Goal: Task Accomplishment & Management: Manage account settings

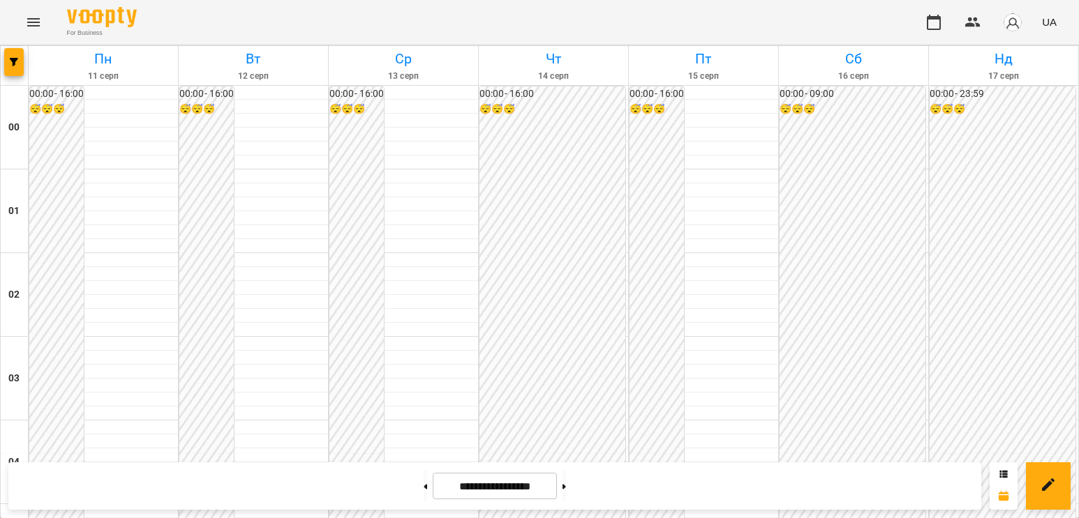
scroll to position [1396, 0]
click at [424, 493] on button at bounding box center [425, 486] width 3 height 31
click at [566, 488] on button at bounding box center [563, 486] width 3 height 31
type input "**********"
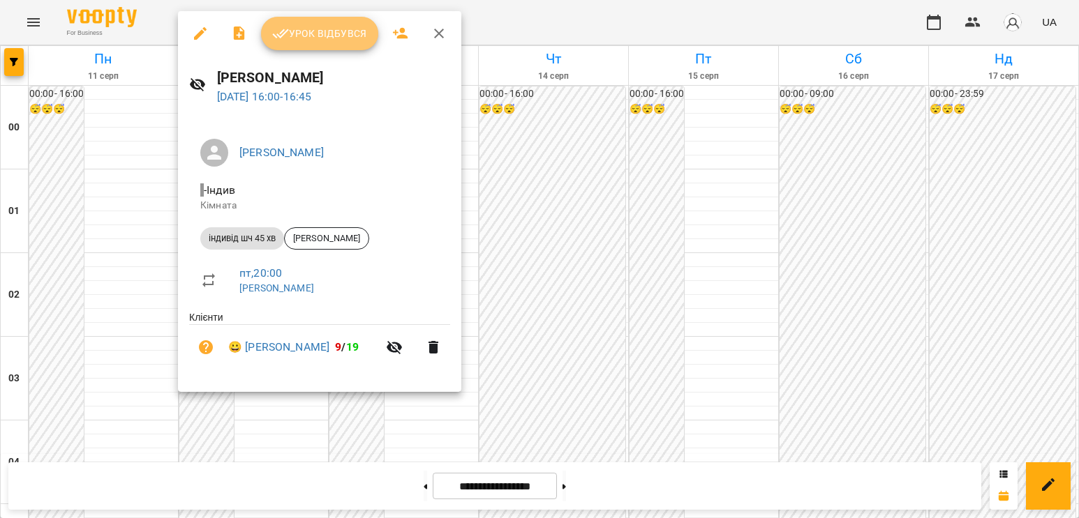
click at [341, 43] on button "Урок відбувся" at bounding box center [319, 33] width 117 height 33
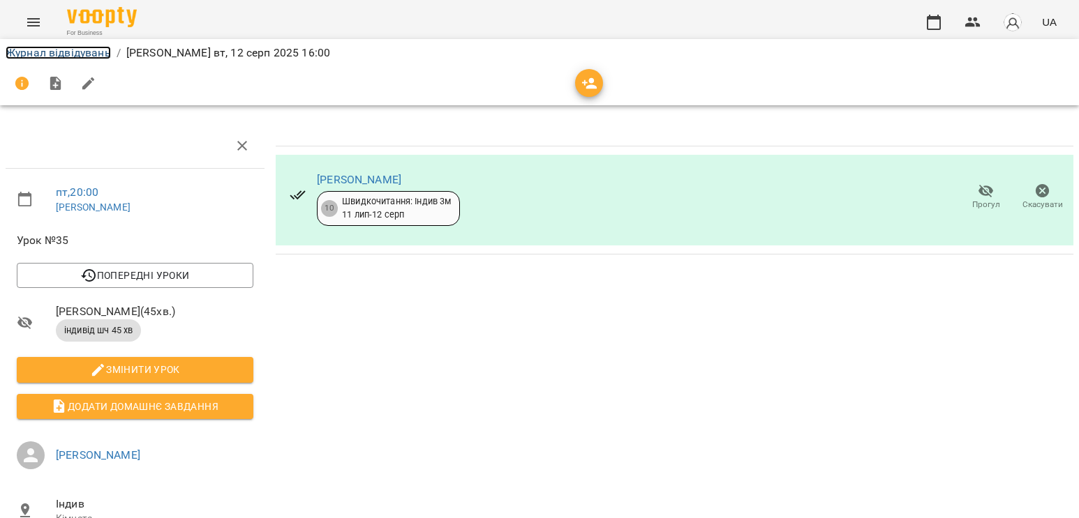
click at [83, 54] on link "Журнал відвідувань" at bounding box center [58, 52] width 105 height 13
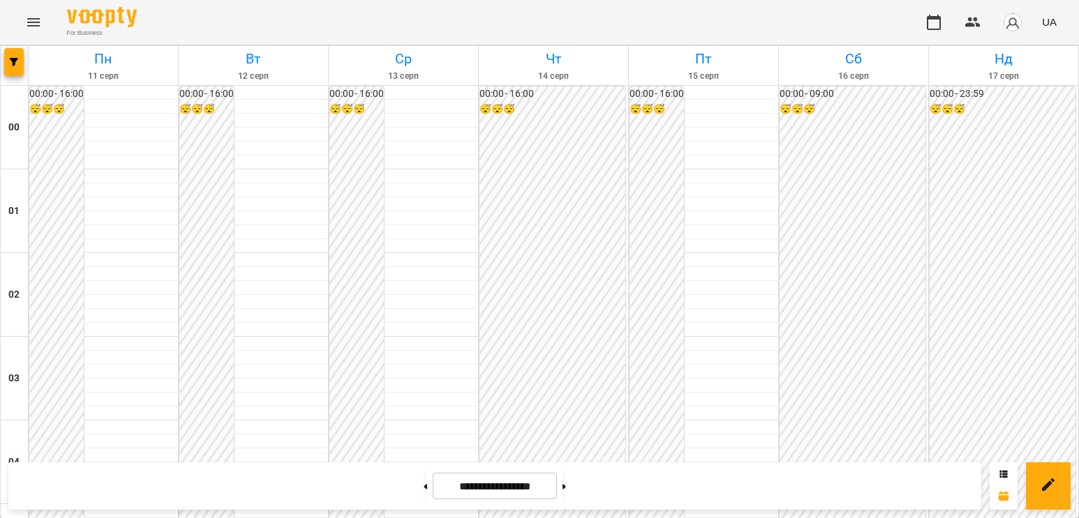
scroll to position [1326, 0]
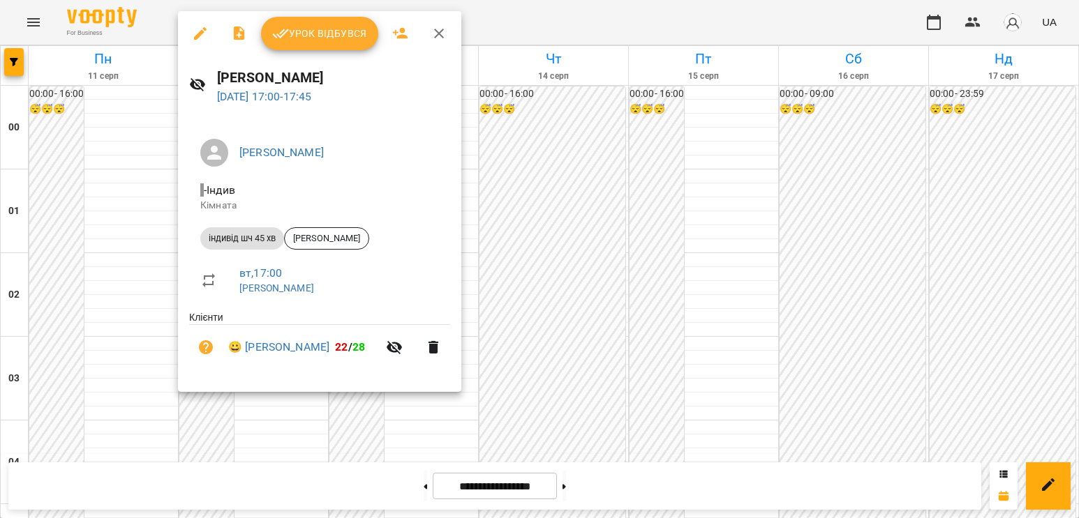
click at [354, 33] on span "Урок відбувся" at bounding box center [319, 33] width 95 height 17
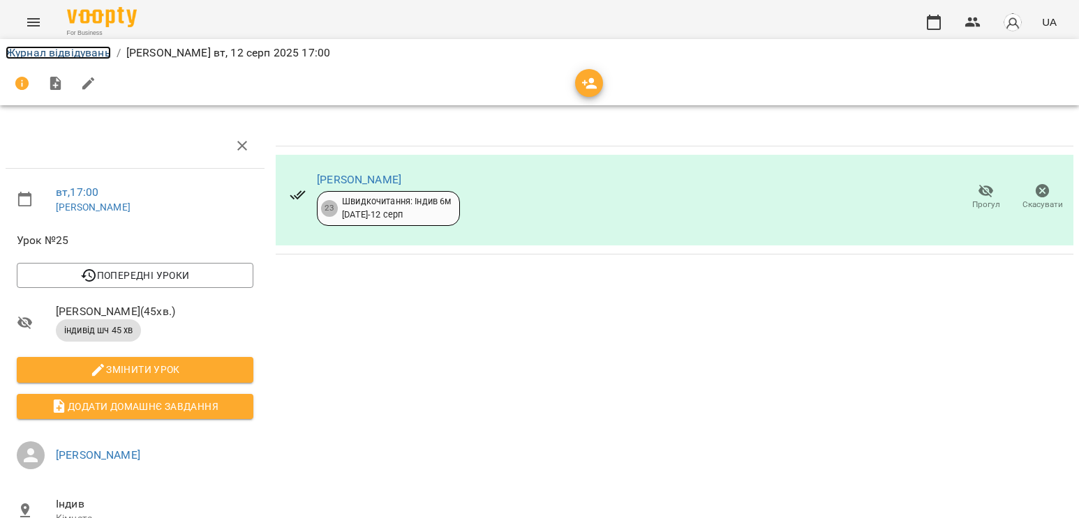
click at [47, 50] on link "Журнал відвідувань" at bounding box center [58, 52] width 105 height 13
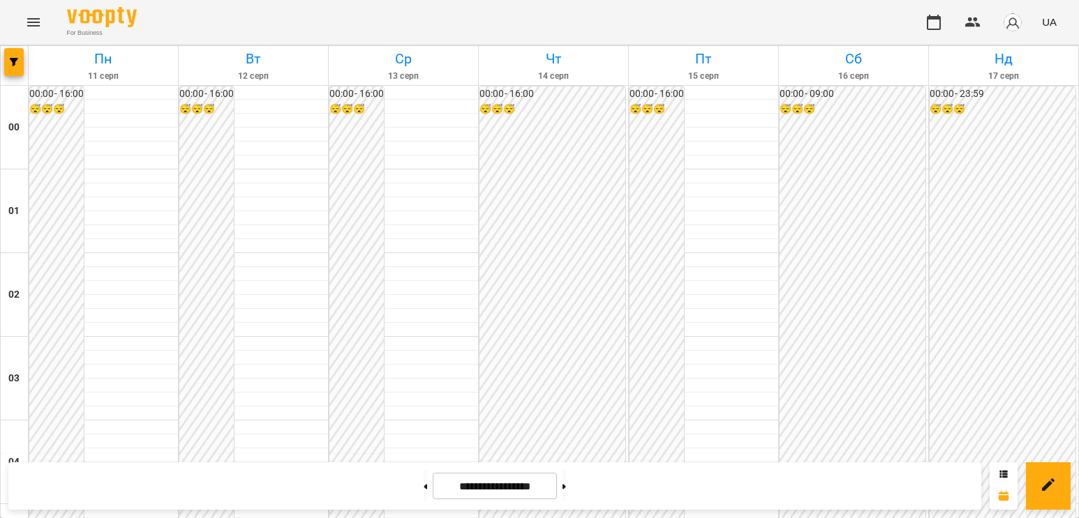
scroll to position [1396, 0]
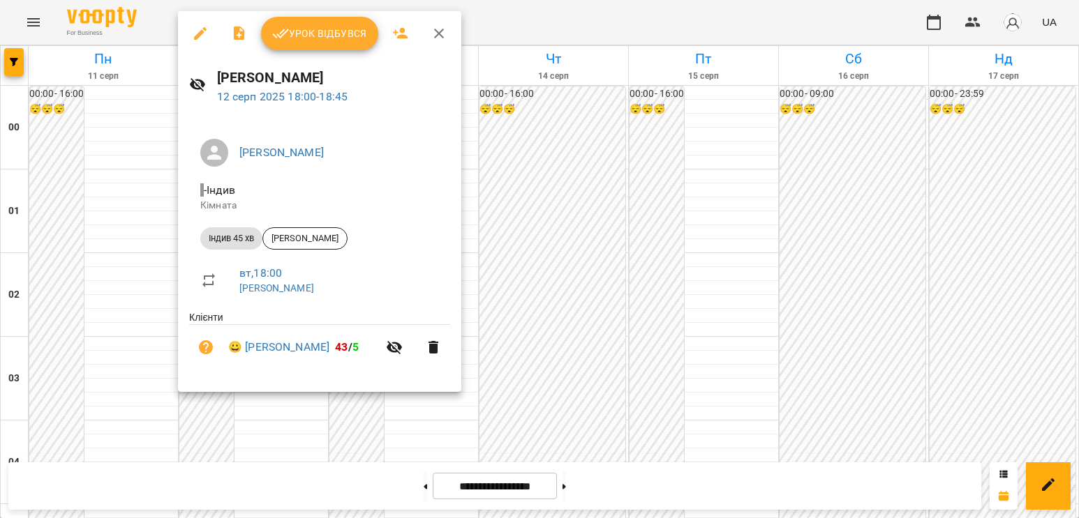
click at [322, 34] on span "Урок відбувся" at bounding box center [319, 33] width 95 height 17
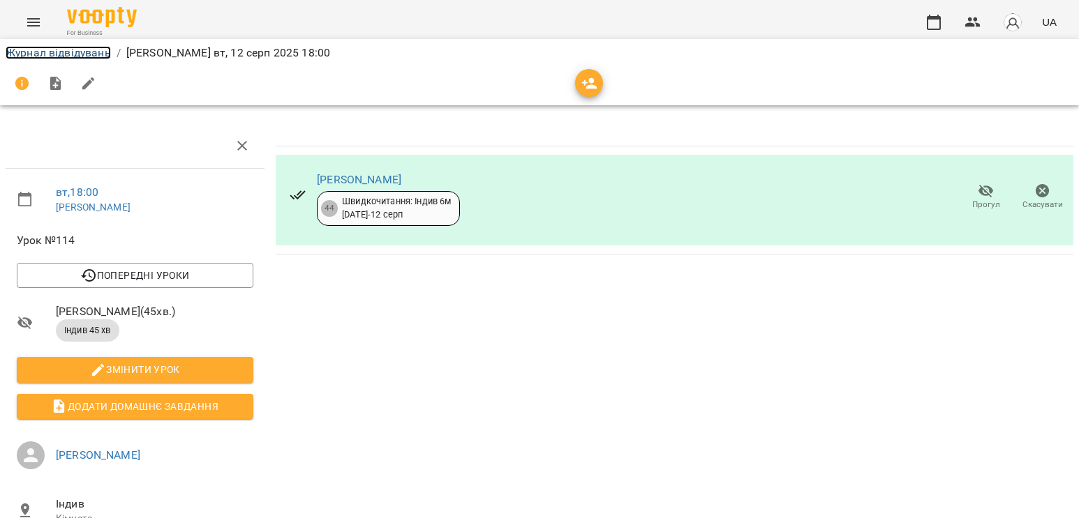
click at [89, 47] on link "Журнал відвідувань" at bounding box center [58, 52] width 105 height 13
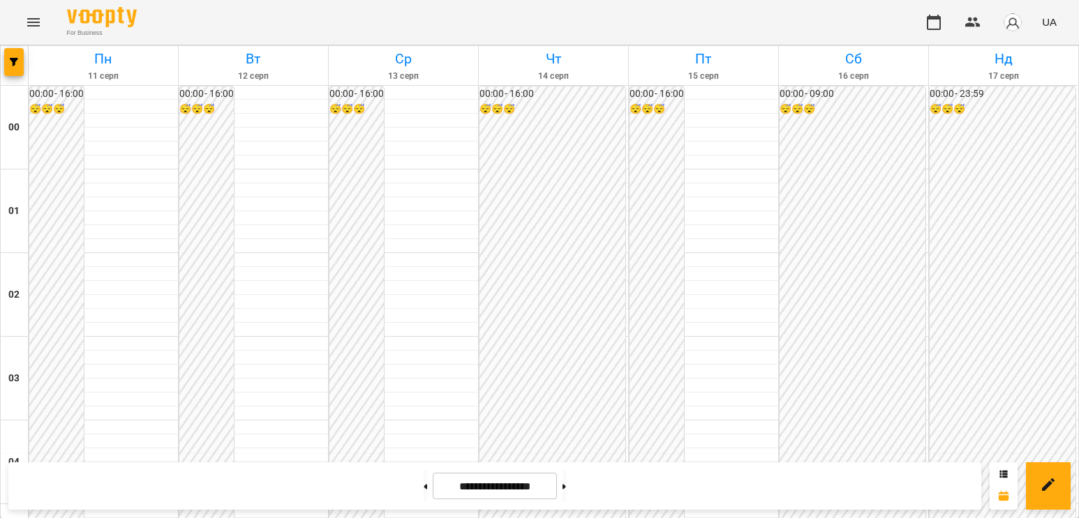
scroll to position [1465, 0]
